Goal: Information Seeking & Learning: Learn about a topic

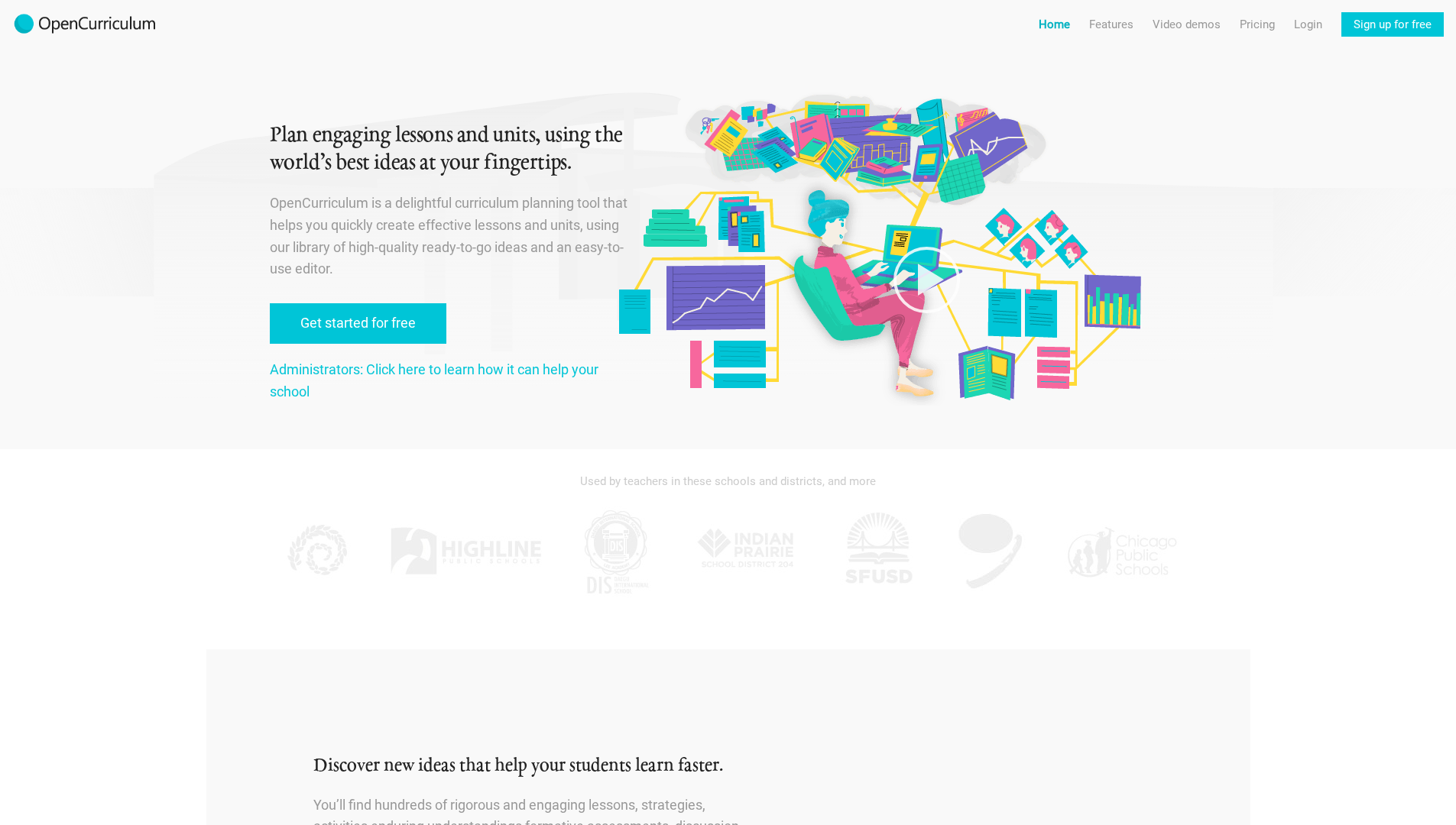
click at [1061, 21] on link "Home" at bounding box center [1054, 24] width 31 height 24
click at [904, 212] on div at bounding box center [926, 206] width 520 height 235
click at [922, 284] on polygon at bounding box center [931, 280] width 26 height 32
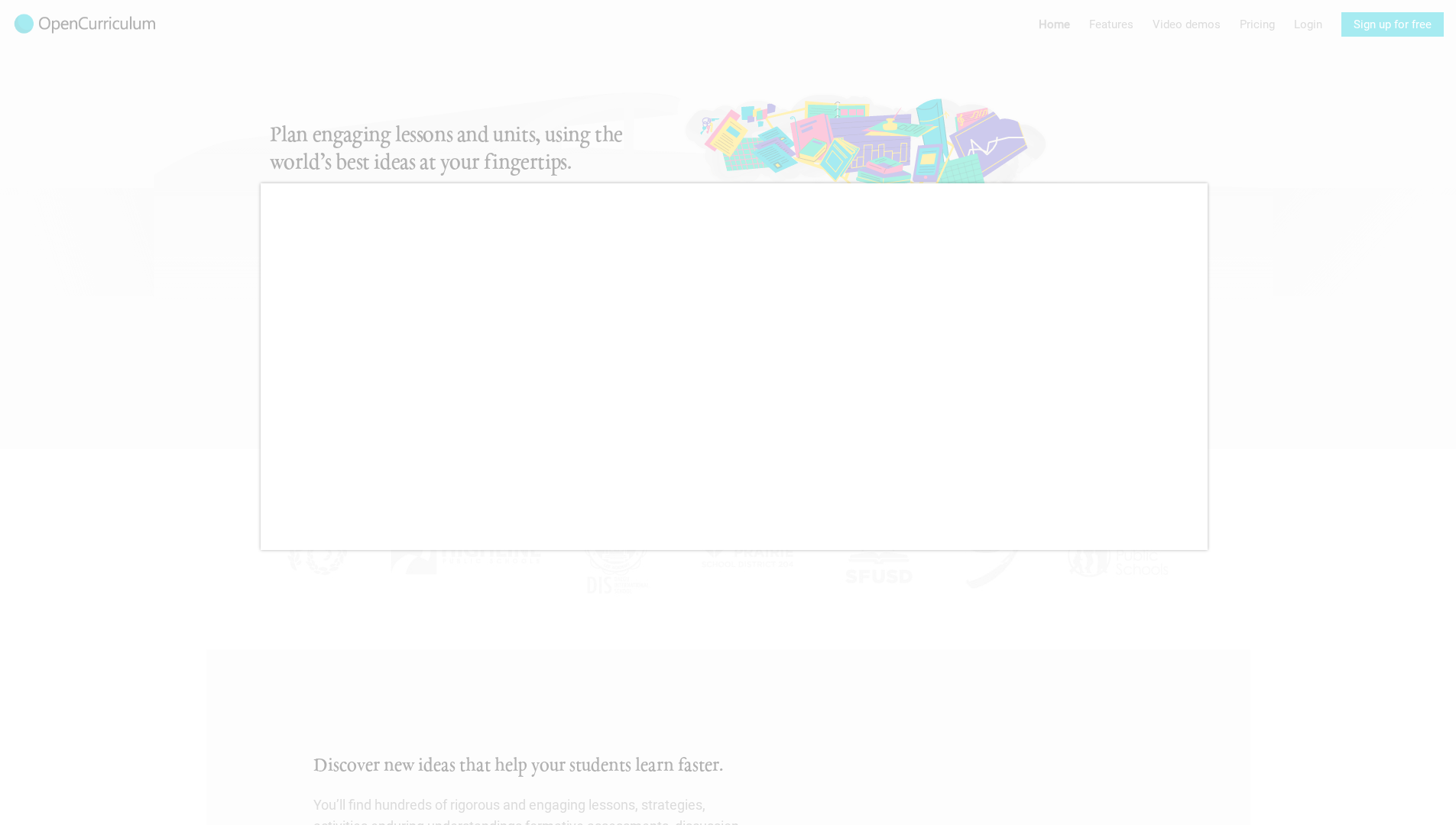
click at [889, 151] on div at bounding box center [728, 412] width 1456 height 825
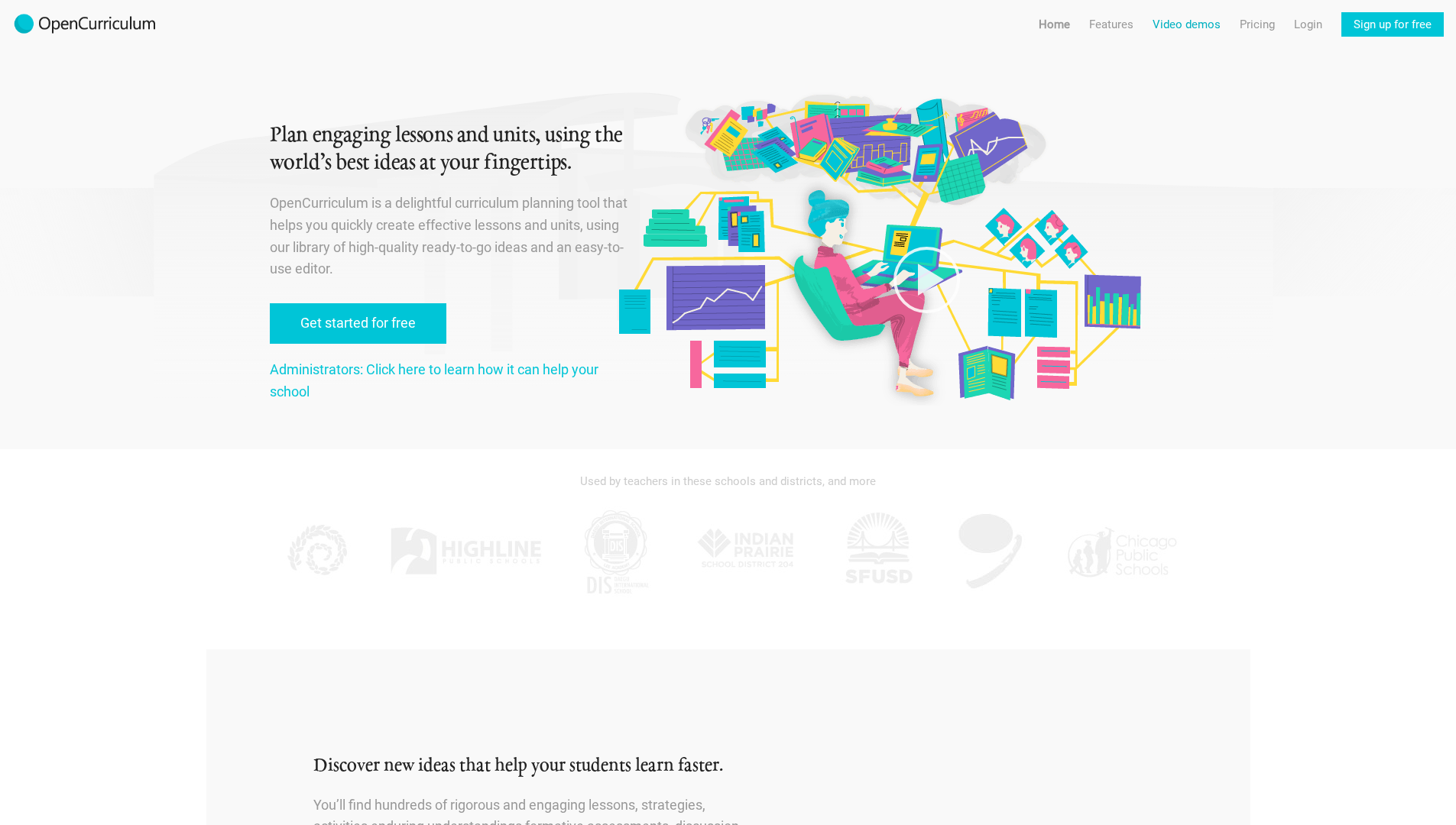
click at [1180, 29] on link "Video demos" at bounding box center [1186, 24] width 68 height 24
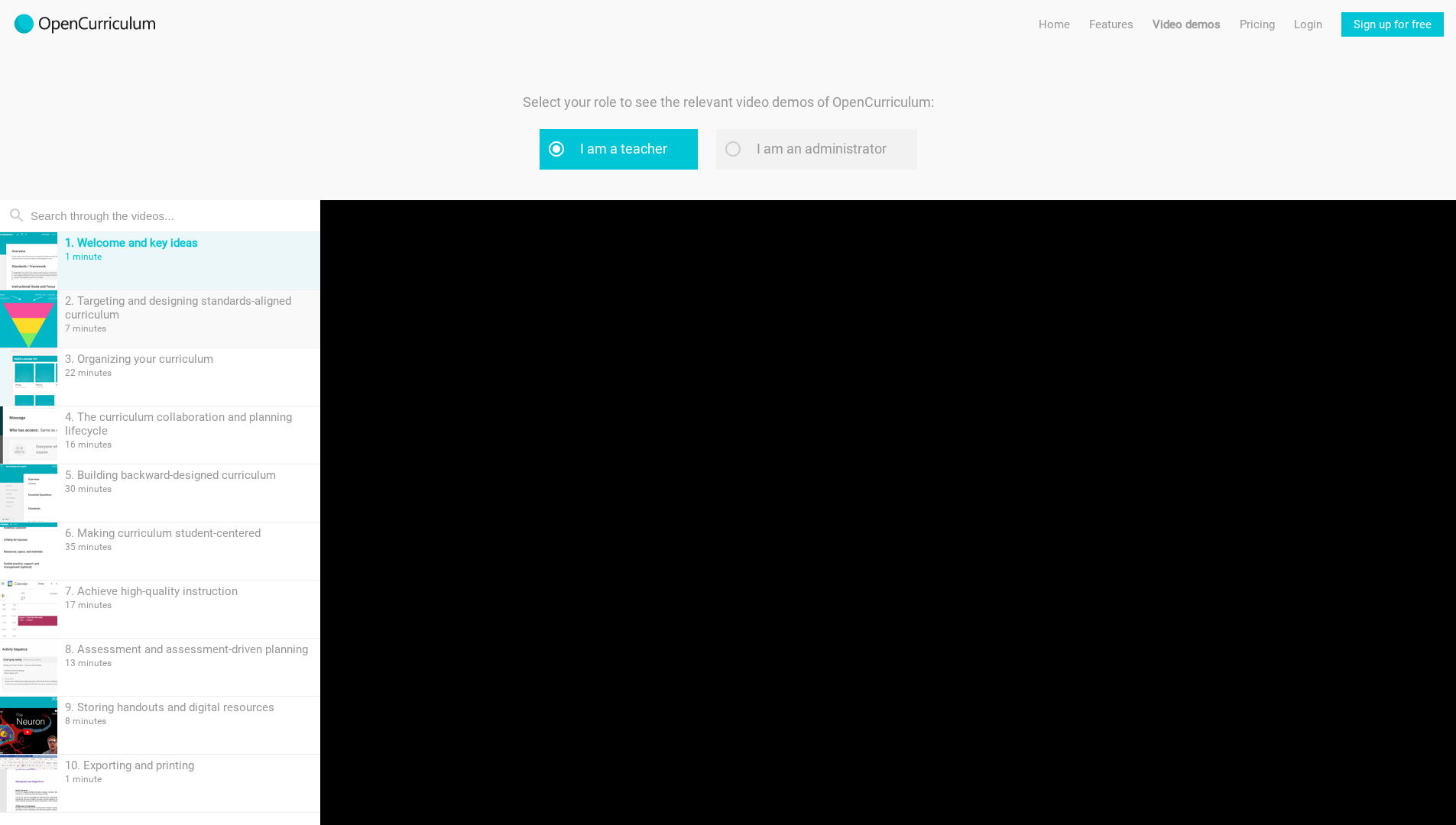
click at [199, 303] on div "2. Targeting and designing standards-aligned curriculum" at bounding box center [189, 308] width 248 height 28
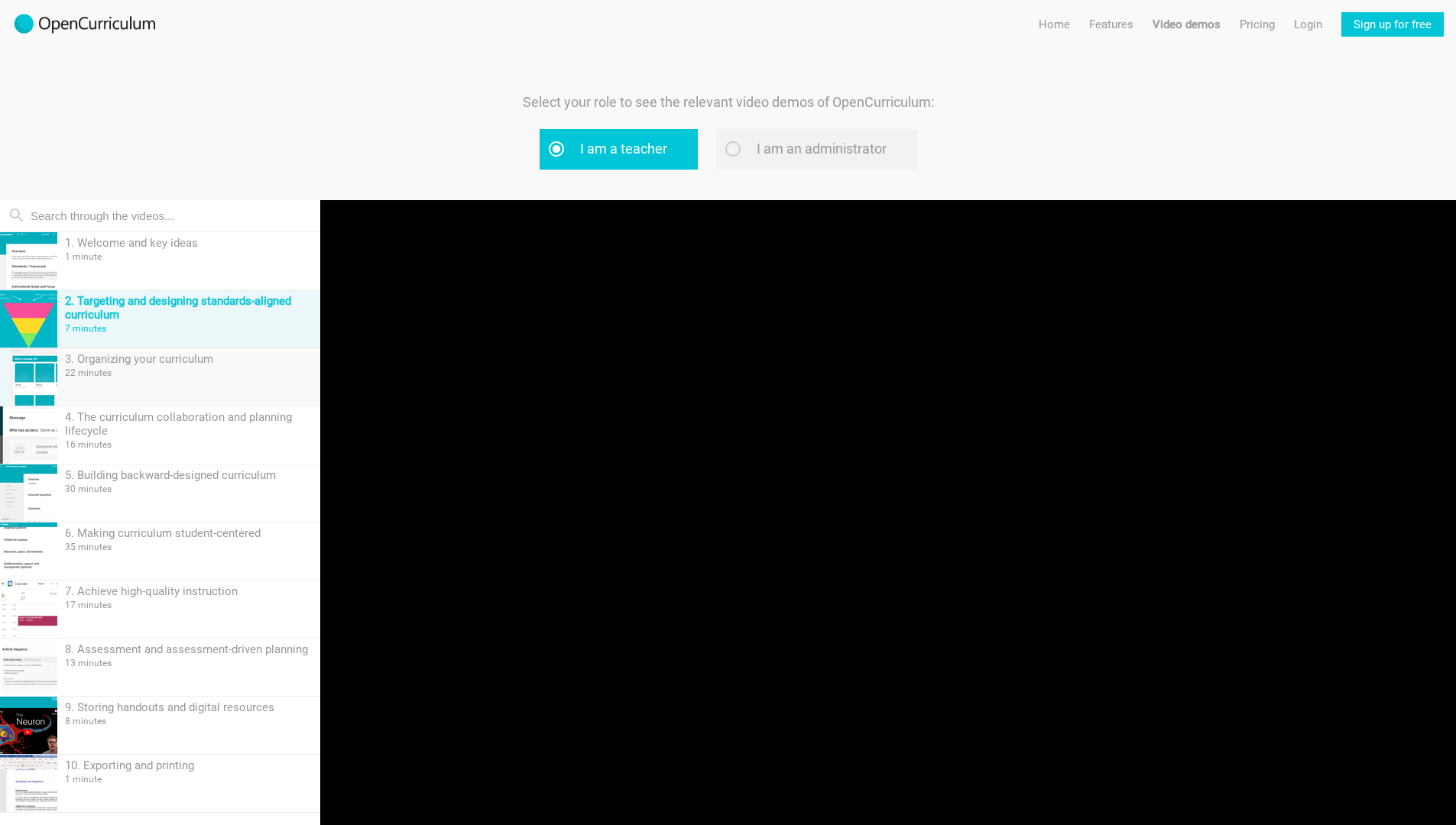
click at [209, 358] on div "3. Organizing your curriculum" at bounding box center [189, 359] width 248 height 14
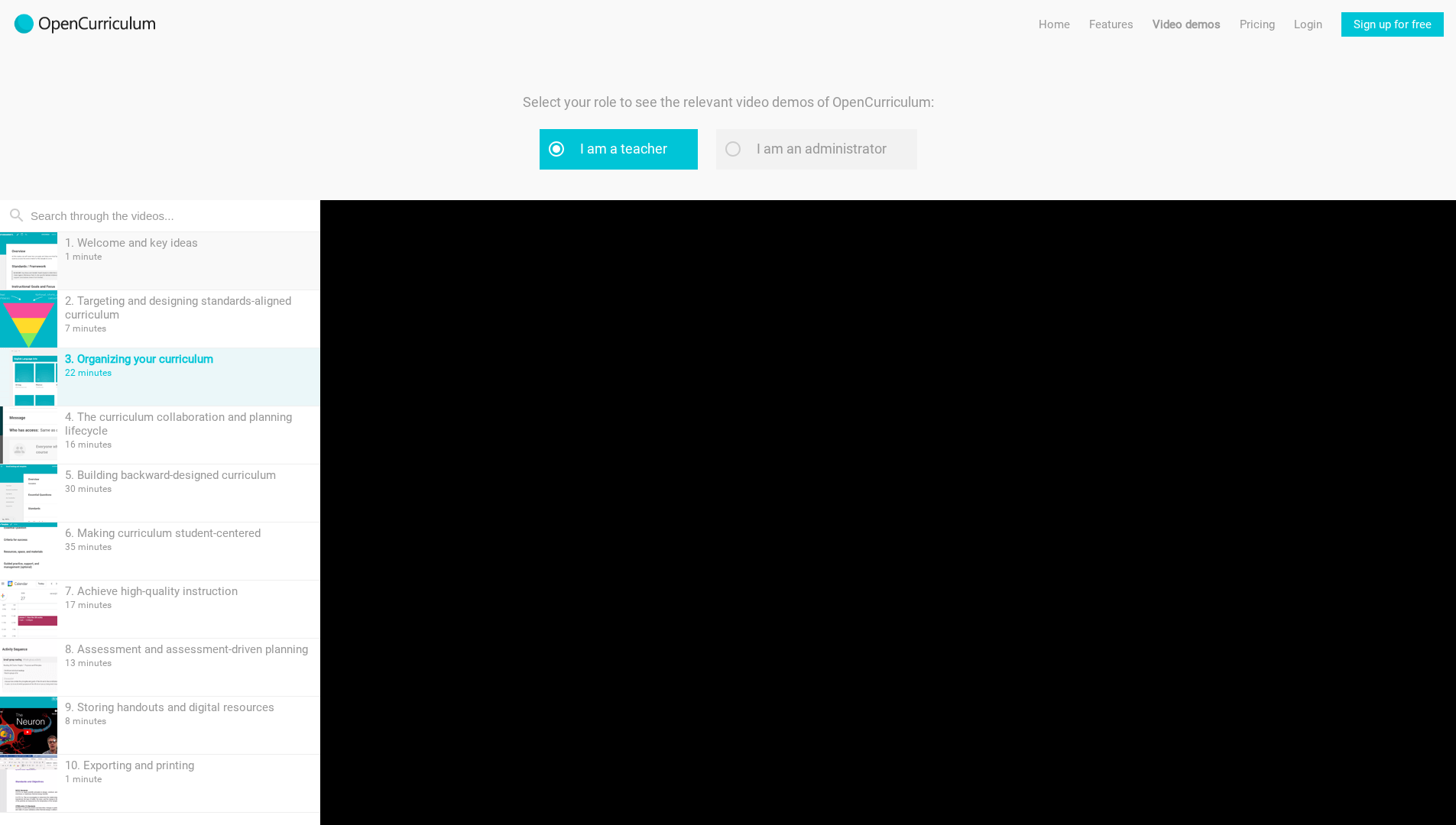
click at [125, 261] on div "1 minute" at bounding box center [189, 256] width 248 height 11
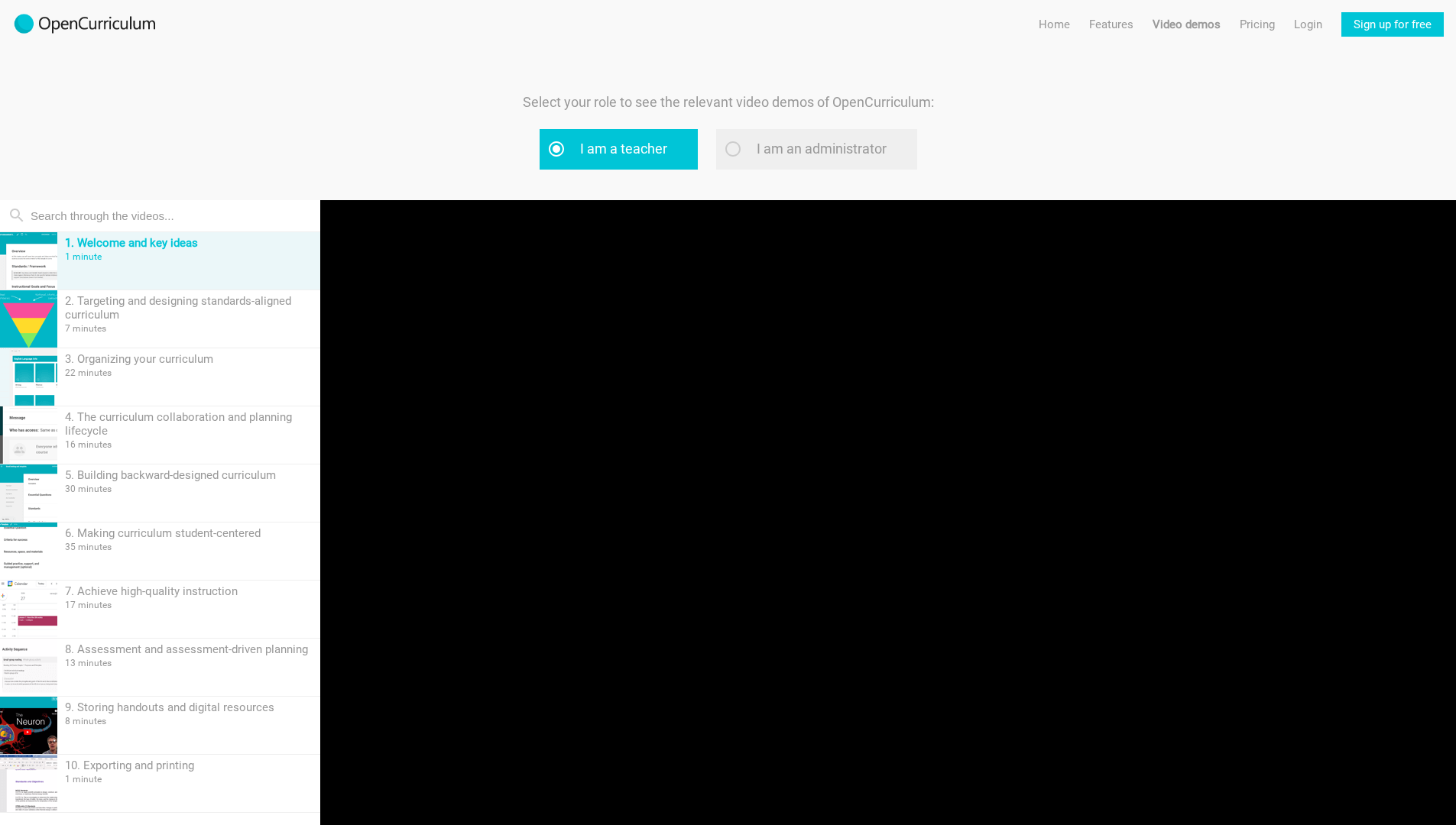
click at [732, 142] on label "I am an administrator" at bounding box center [816, 149] width 201 height 41
click at [747, 144] on input "I am an administrator" at bounding box center [752, 149] width 10 height 10
radio input "true"
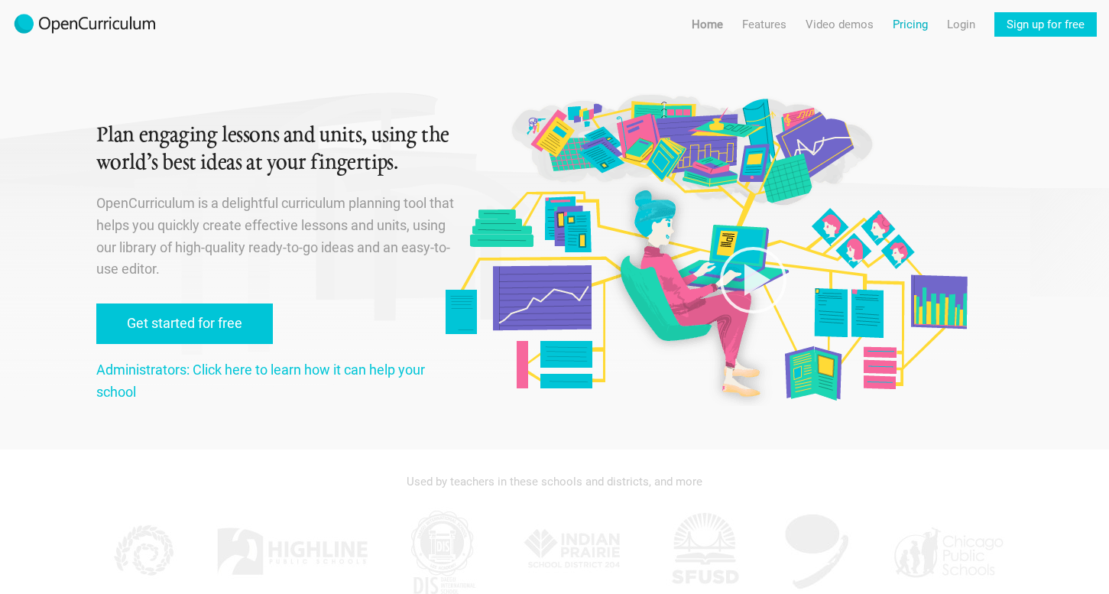
click at [917, 17] on link "Pricing" at bounding box center [910, 24] width 35 height 24
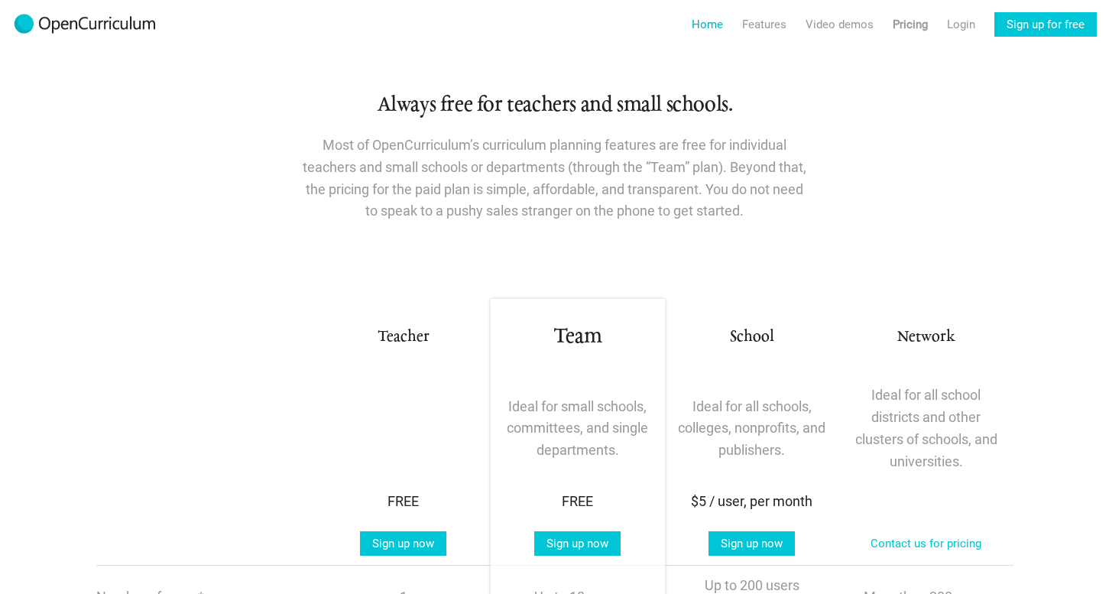
click at [704, 26] on link "Home" at bounding box center [707, 24] width 31 height 24
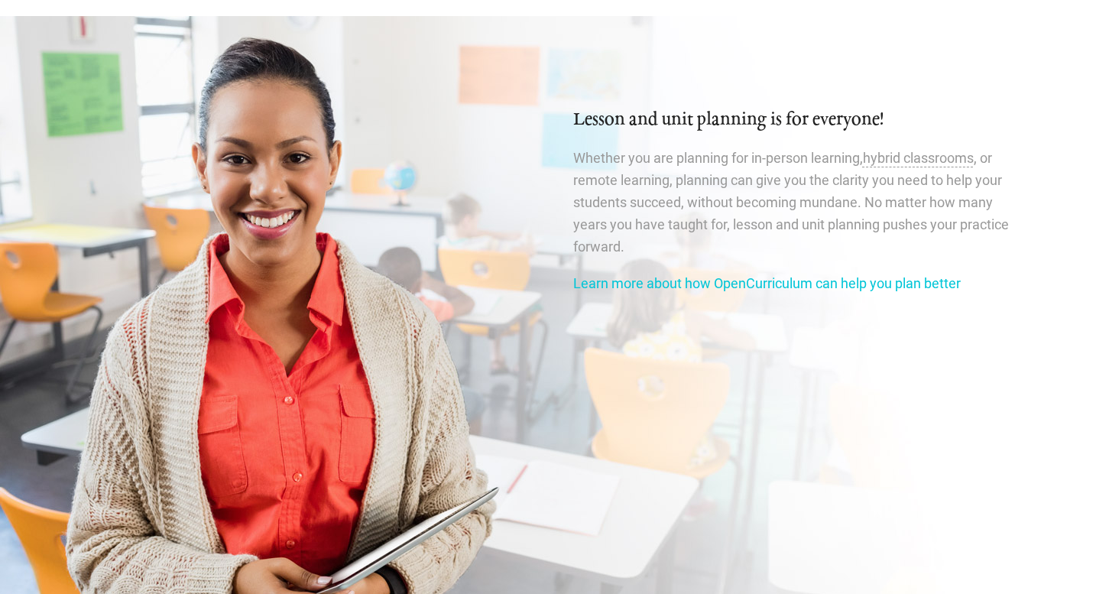
scroll to position [2533, 0]
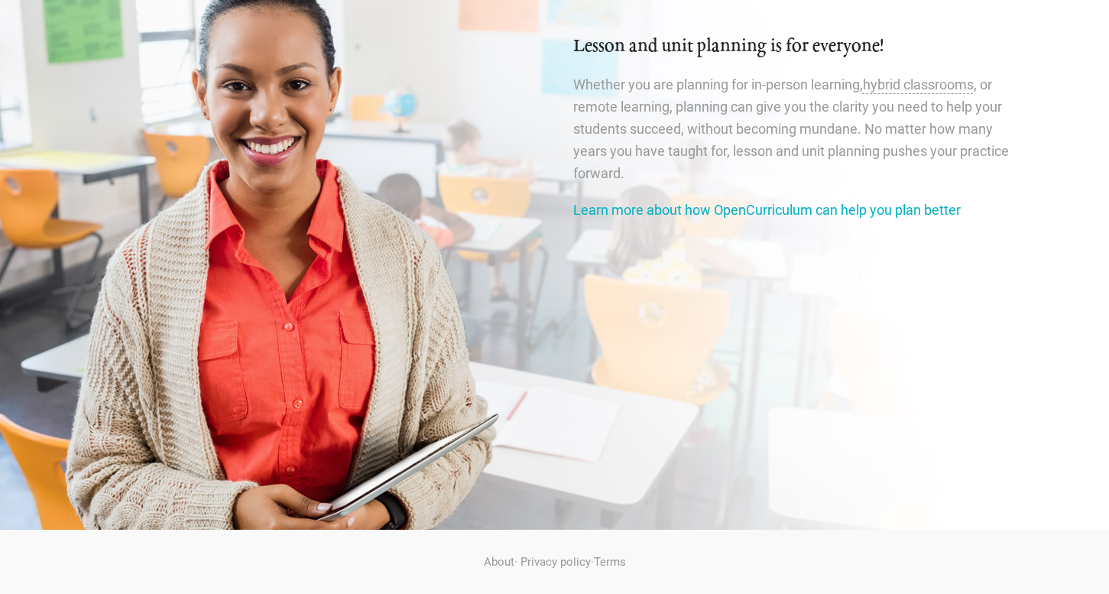
click at [652, 208] on link "Learn more about how OpenCurriculum can help you plan better" at bounding box center [766, 210] width 387 height 16
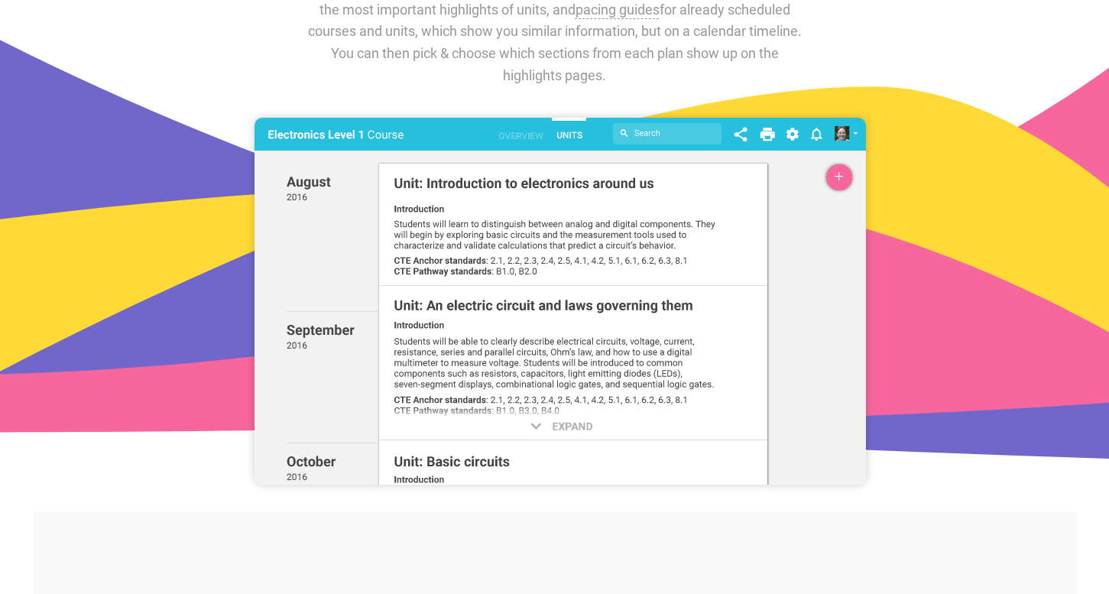
scroll to position [1343, 0]
